Goal: Information Seeking & Learning: Learn about a topic

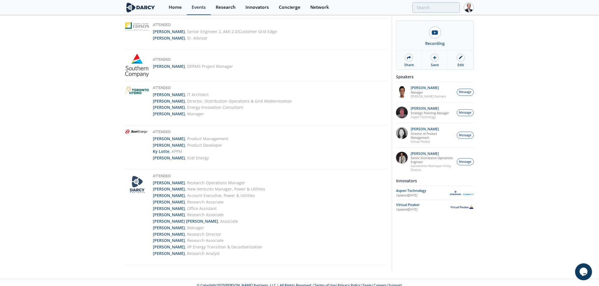
click at [200, 9] on div "Events" at bounding box center [199, 7] width 14 height 5
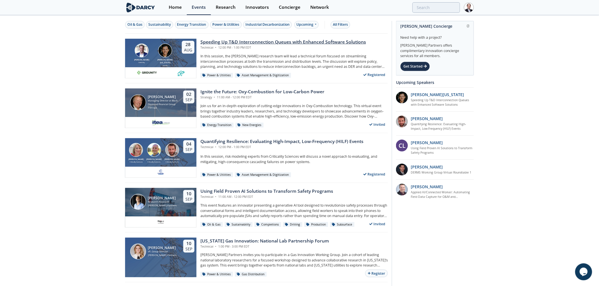
click at [287, 41] on div "Speeding Up T&D Interconnection Queues with Enhanced Software Solutions" at bounding box center [283, 42] width 166 height 7
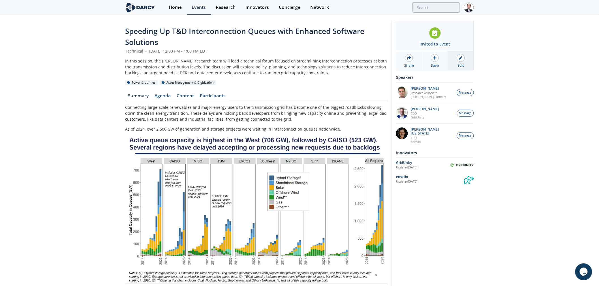
click at [460, 61] on div at bounding box center [461, 58] width 8 height 8
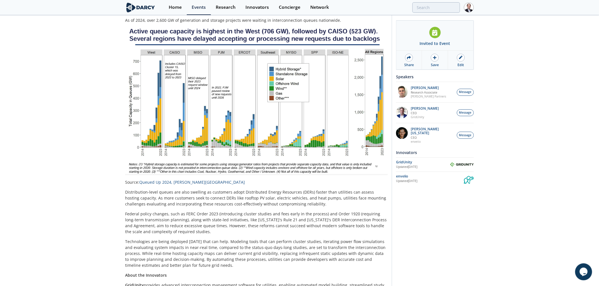
scroll to position [46, 0]
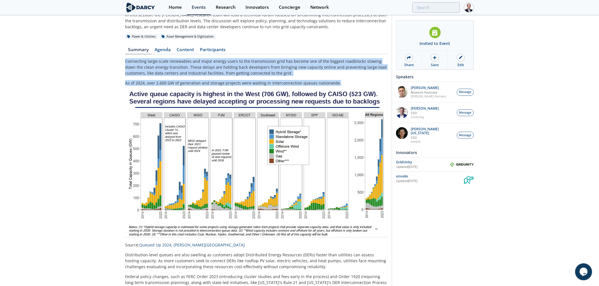
drag, startPoint x: 343, startPoint y: 83, endPoint x: 118, endPoint y: 63, distance: 225.8
click at [118, 63] on div "Speeding Up T&D Interconnection Queues with Enhanced Software Solutions Technic…" at bounding box center [299, 200] width 599 height 461
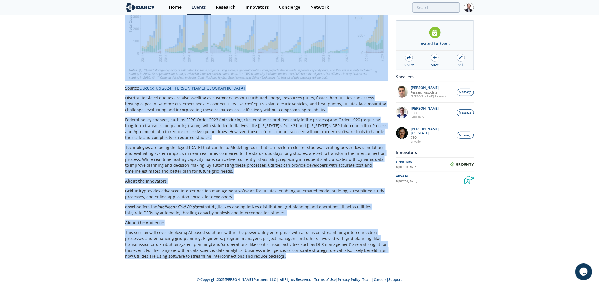
scroll to position [0, 0]
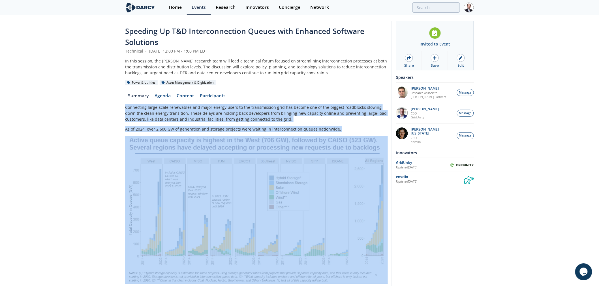
drag, startPoint x: 254, startPoint y: 257, endPoint x: 123, endPoint y: 103, distance: 201.7
click at [123, 103] on div "Speeding Up T&D Interconnection Queues with Enhanced Software Solutions Technic…" at bounding box center [299, 246] width 599 height 461
copy div "Connecting large-scale renewables and major energy users to the transmission gr…"
